Goal: Communication & Community: Answer question/provide support

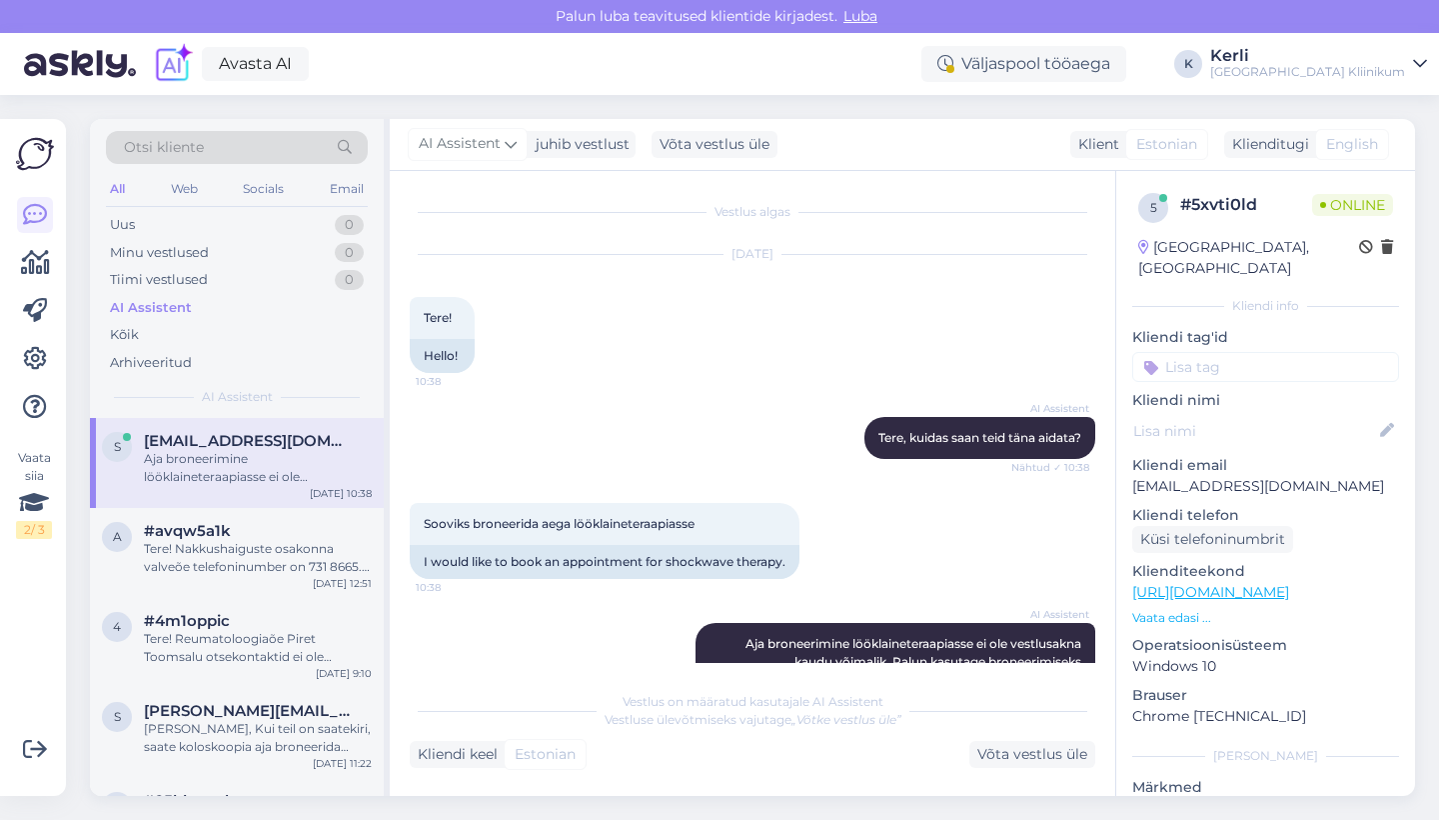
scroll to position [150, 0]
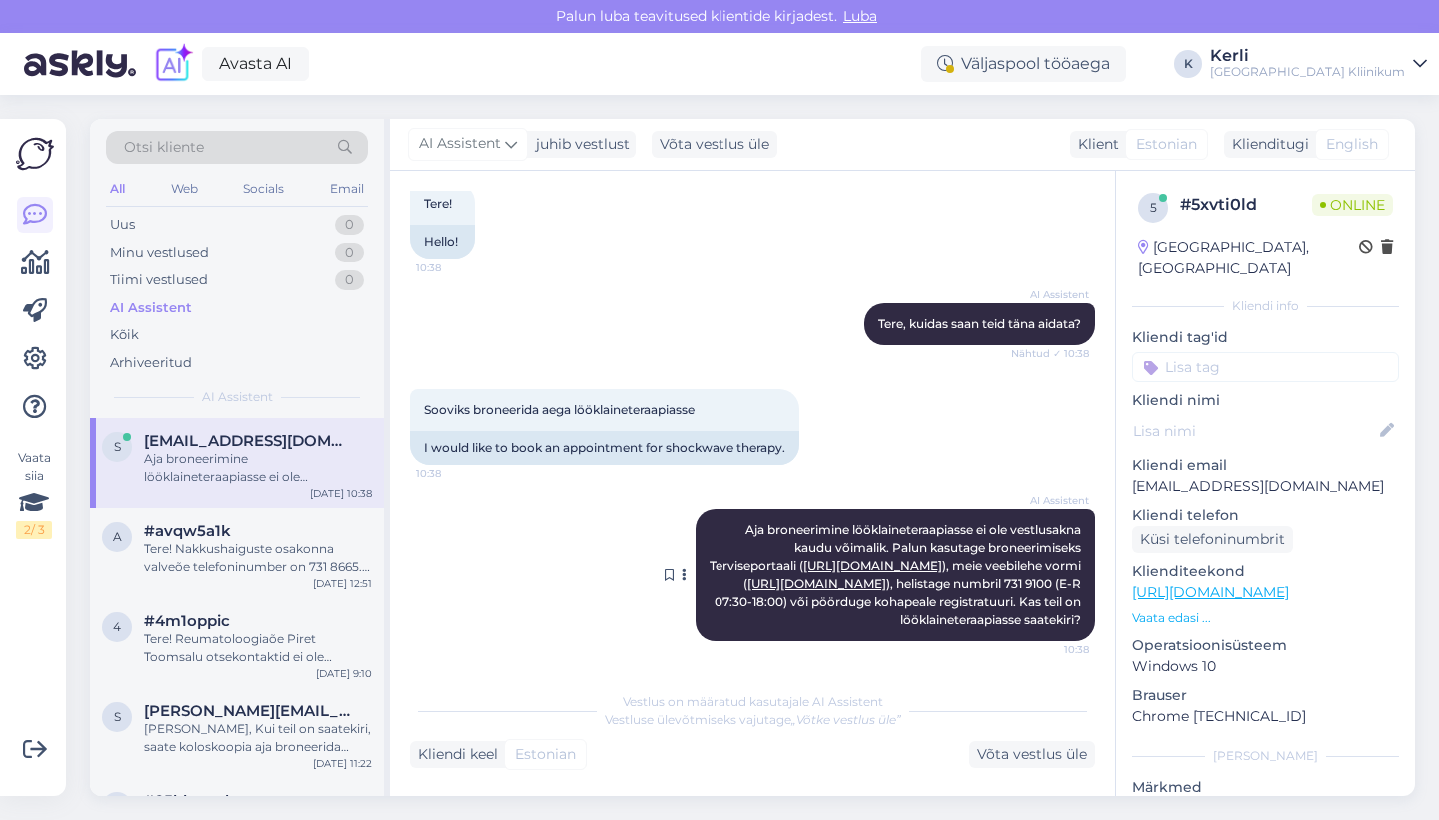
click at [682, 569] on icon at bounding box center [684, 575] width 5 height 12
click at [1070, 758] on div "Võta vestlus üle" at bounding box center [1033, 754] width 126 height 27
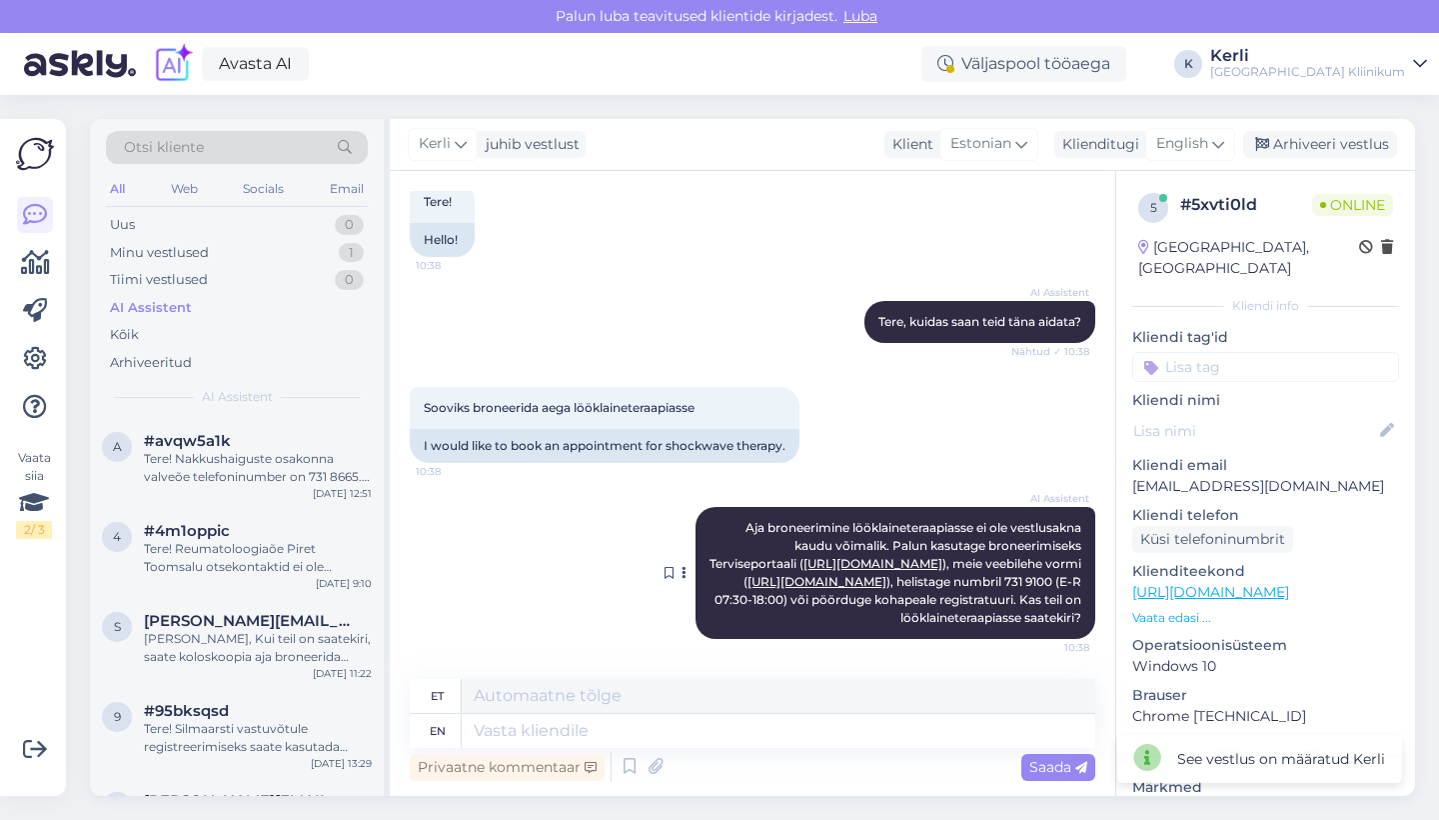
click at [682, 567] on icon at bounding box center [684, 573] width 5 height 12
click at [1121, 141] on div "Klienditugi" at bounding box center [1097, 144] width 85 height 21
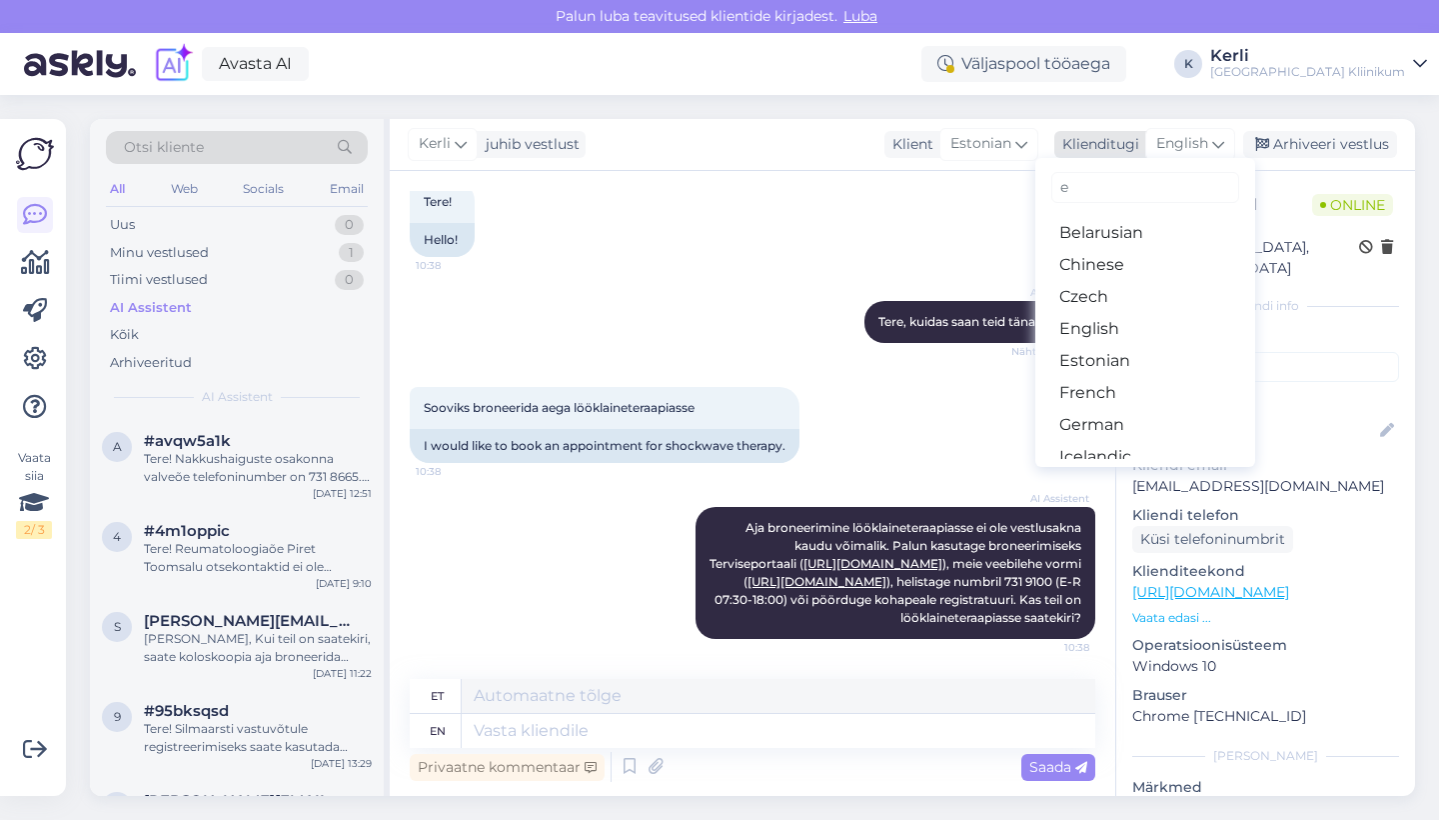
type input "es"
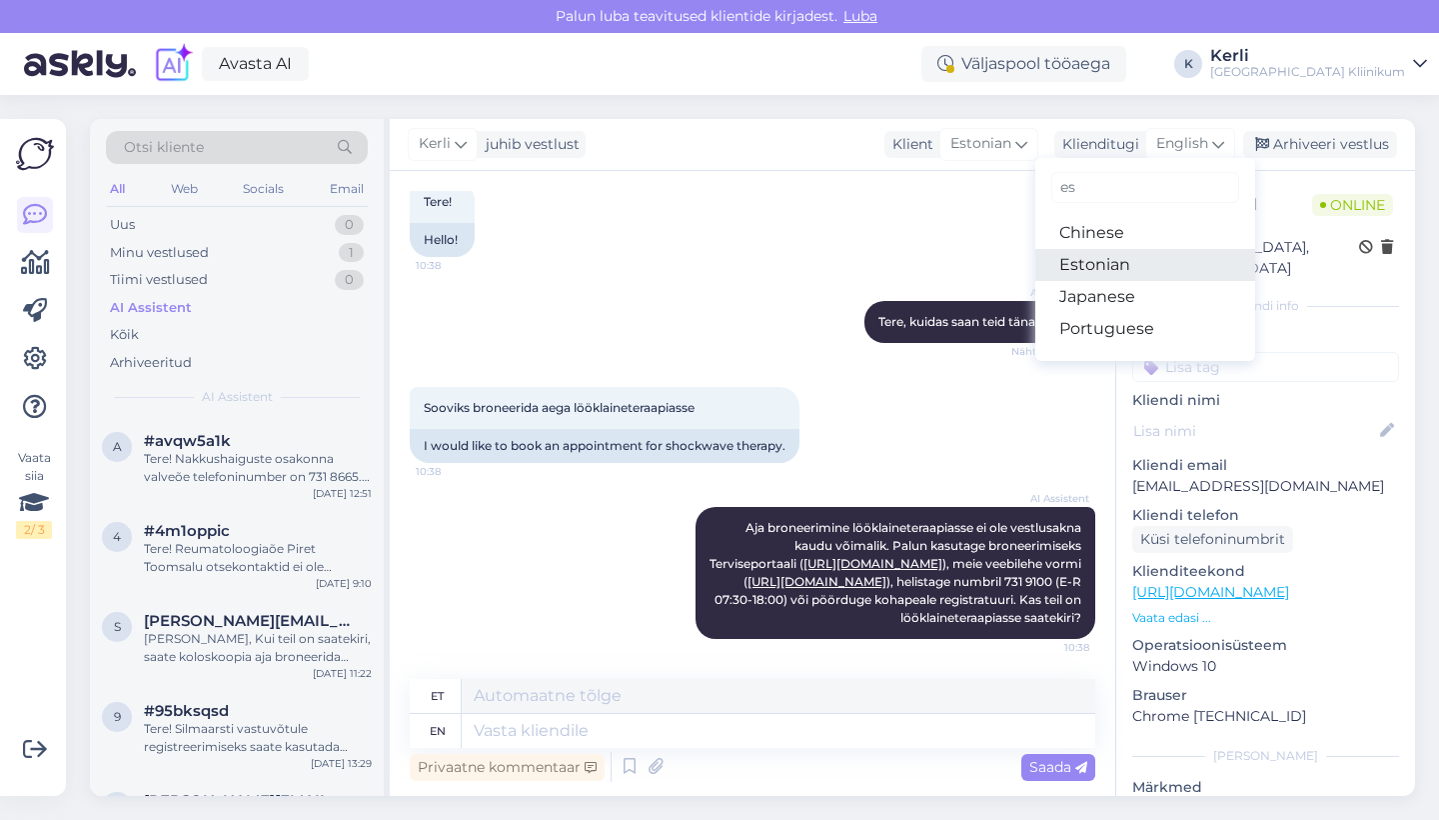
click at [1099, 258] on link "Estonian" at bounding box center [1146, 265] width 220 height 32
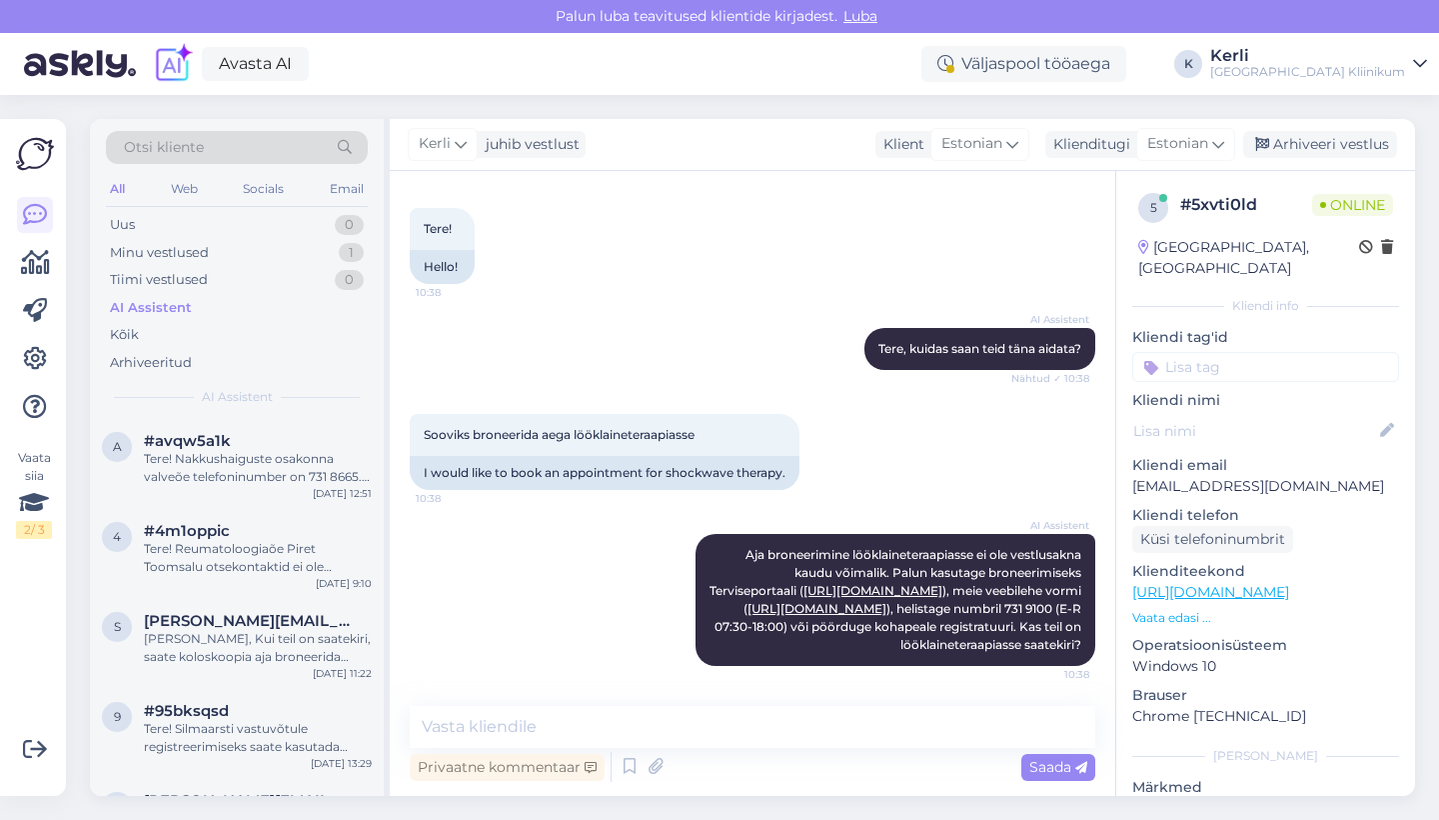
scroll to position [125, 0]
click at [742, 694] on div "Vestlus algas [DATE] Tere! 10:38 Hello! AI Assistent [PERSON_NAME], kuidas saan…" at bounding box center [753, 483] width 726 height 625
click at [719, 729] on textarea at bounding box center [753, 727] width 686 height 42
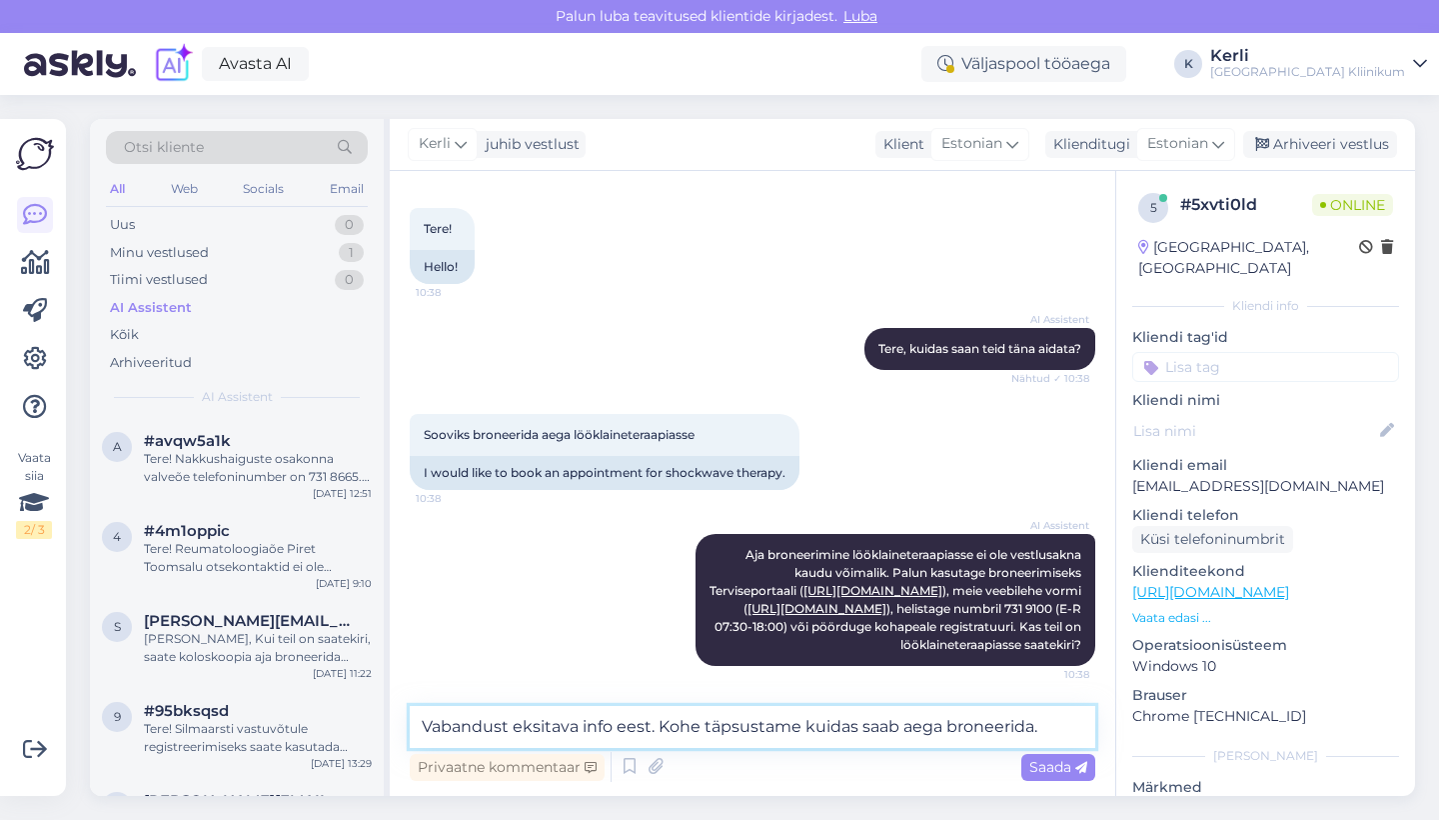
type textarea "Vabandust eksitava info eest. Kohe täpsustame kuidas saab aega broneerida."
click at [1173, 583] on link "[URL][DOMAIN_NAME]" at bounding box center [1211, 592] width 157 height 18
click at [1058, 771] on span "Saada" at bounding box center [1059, 767] width 58 height 18
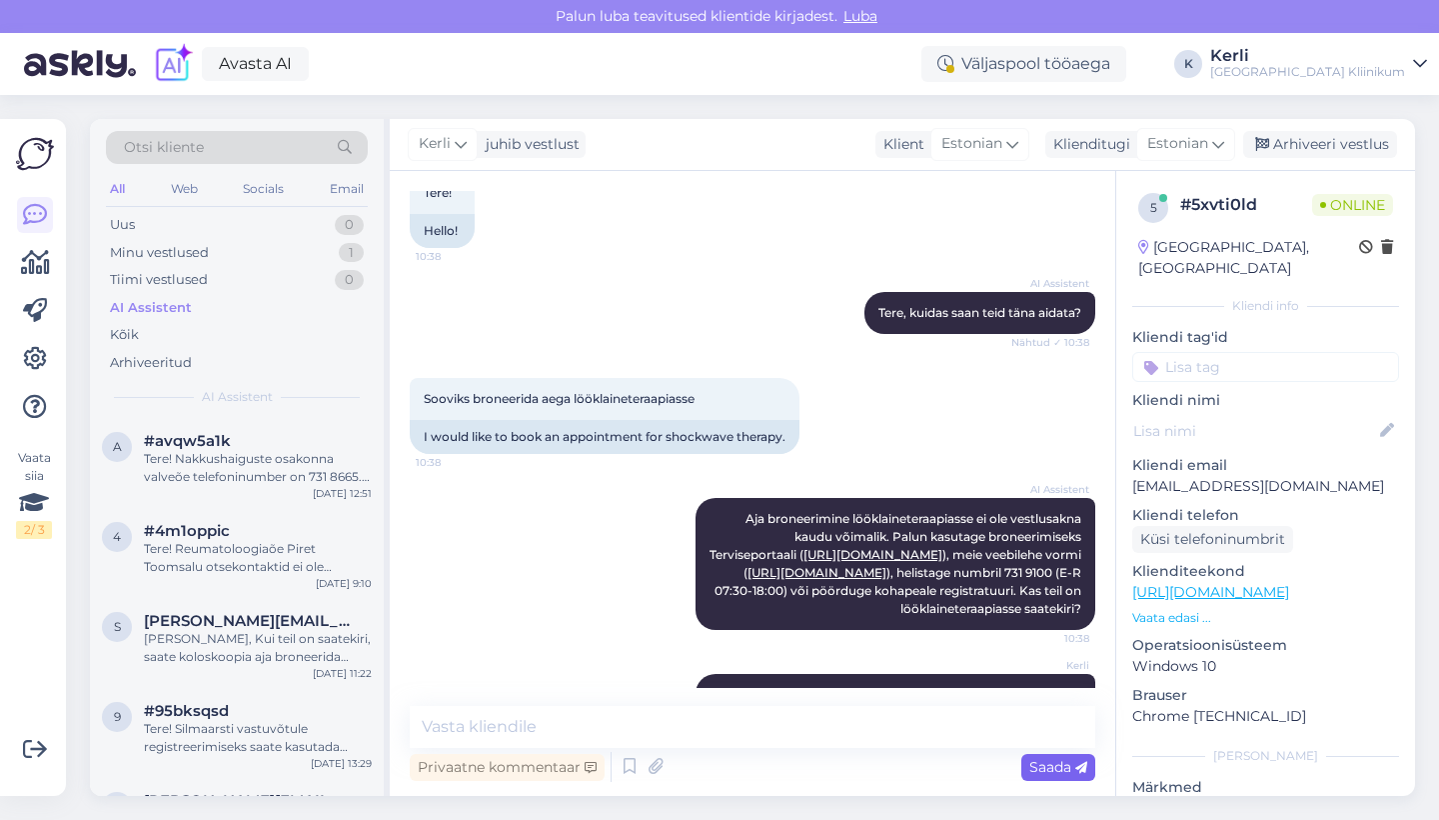
scroll to position [229, 0]
